Goal: Transaction & Acquisition: Book appointment/travel/reservation

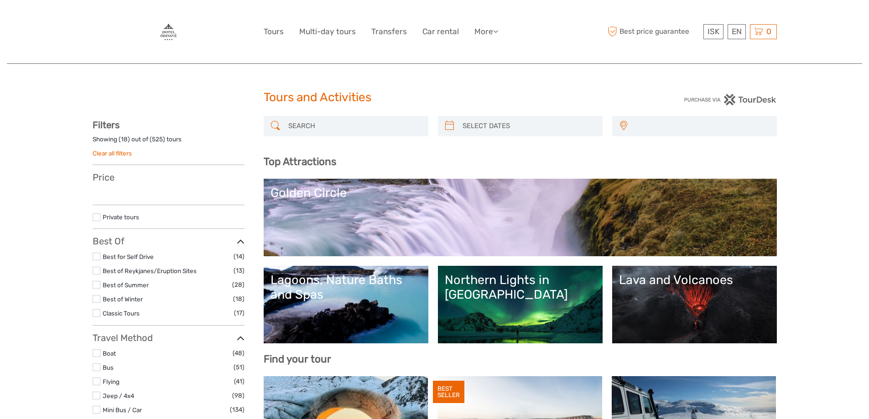
select select
click at [337, 121] on input "search" at bounding box center [354, 126] width 139 height 16
select select
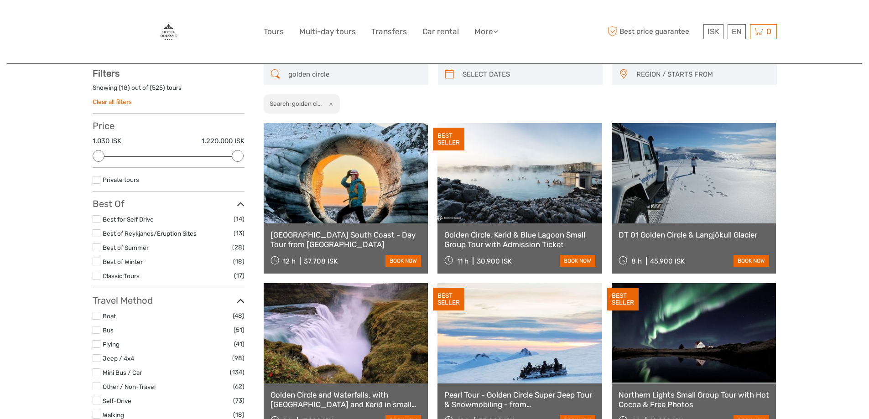
scroll to position [52, 0]
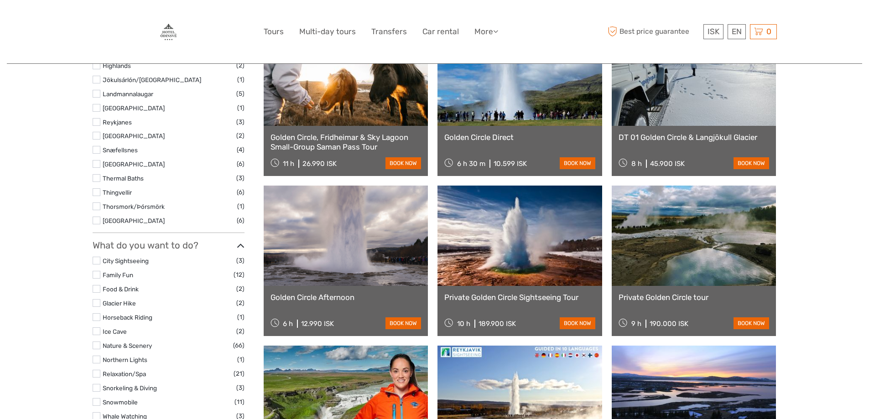
scroll to position [463, 0]
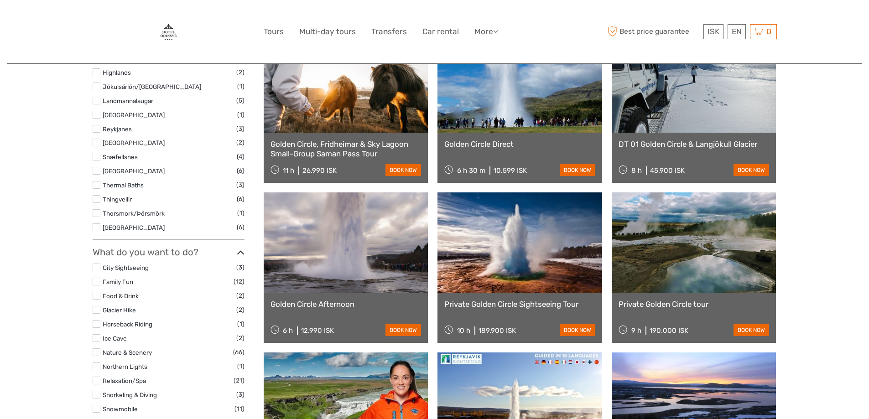
type input "golden circle"
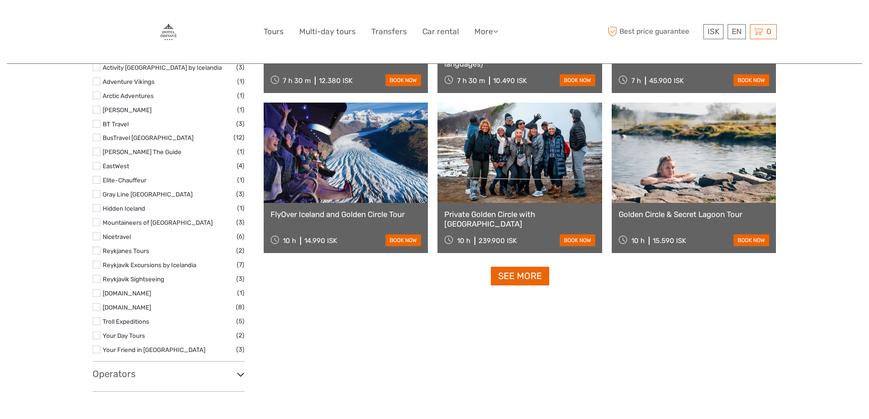
scroll to position [873, 0]
click at [520, 276] on link "See more" at bounding box center [520, 275] width 58 height 19
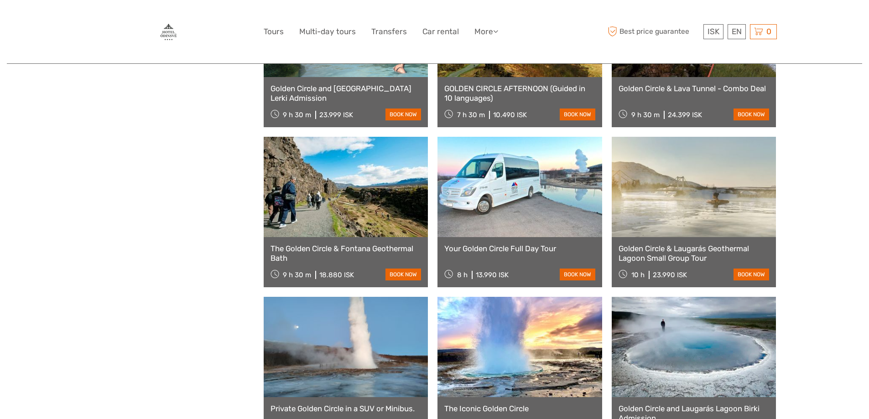
scroll to position [1785, 0]
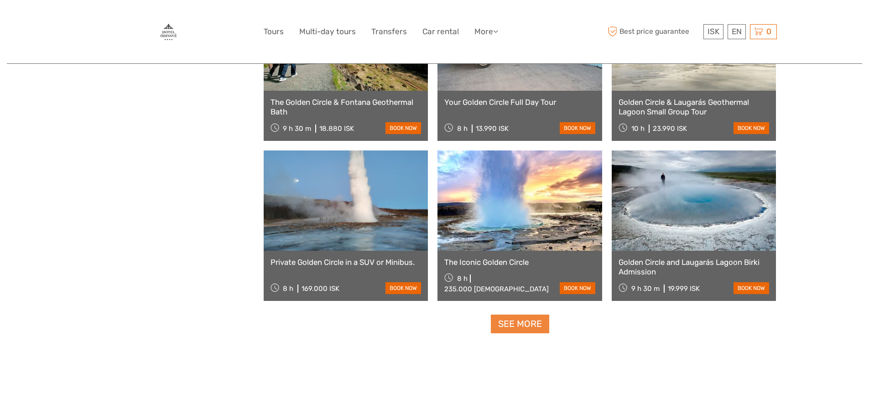
click at [530, 324] on link "See more" at bounding box center [520, 324] width 58 height 19
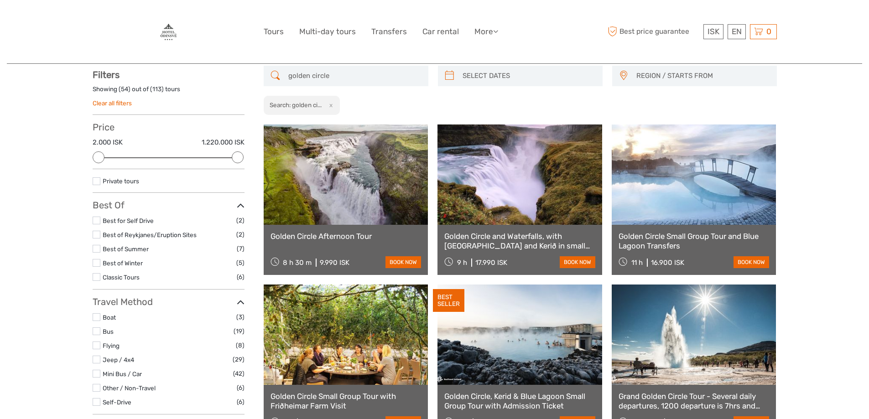
scroll to position [0, 0]
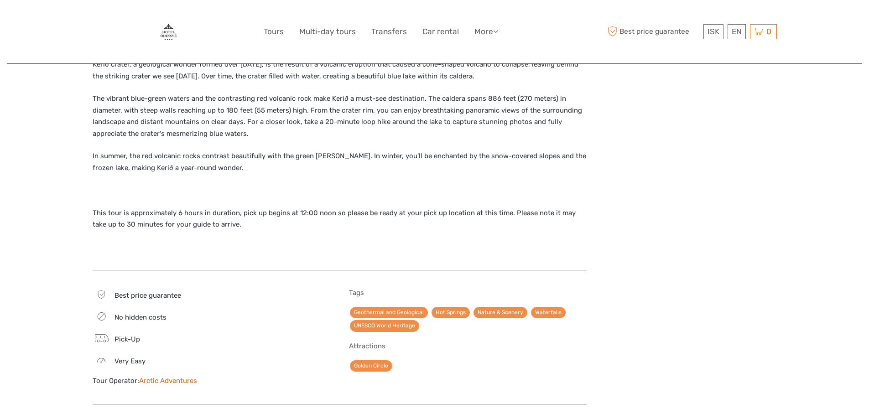
scroll to position [1095, 0]
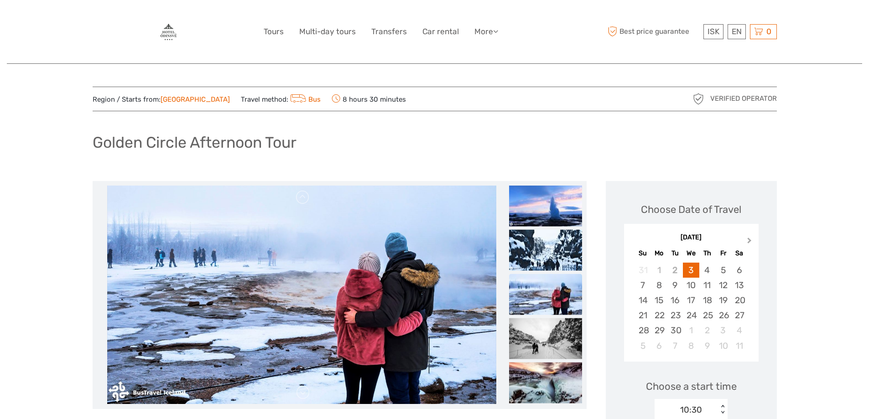
click at [749, 242] on span "Next Month" at bounding box center [749, 242] width 0 height 13
click at [692, 283] on div "8" at bounding box center [691, 285] width 16 height 15
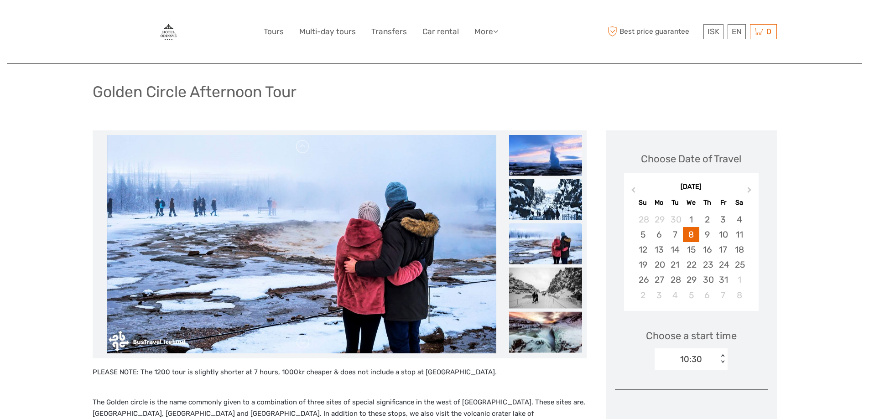
scroll to position [137, 0]
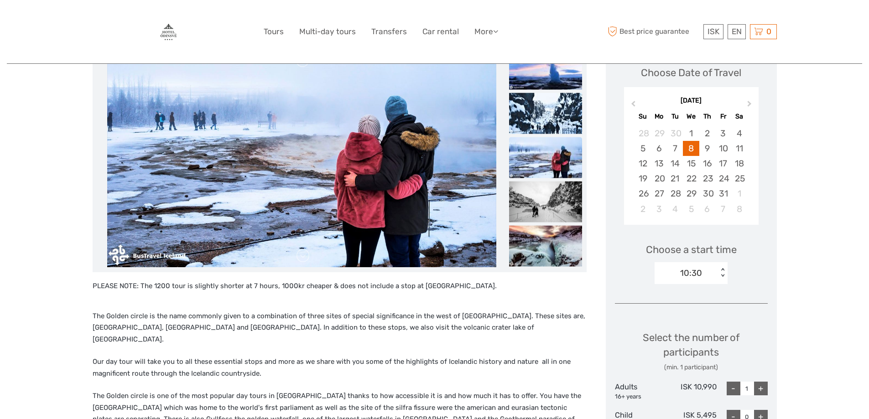
click at [713, 272] on div "10:30" at bounding box center [686, 273] width 63 height 14
click at [690, 319] on div "12:00" at bounding box center [691, 316] width 64 height 16
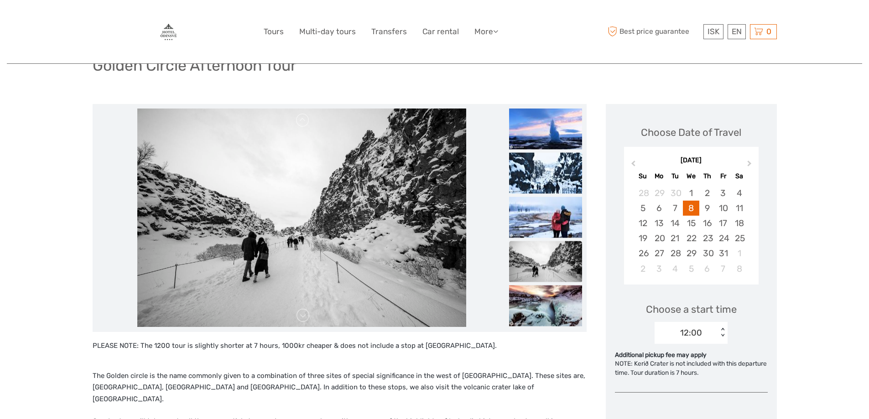
scroll to position [46, 0]
